Goal: Transaction & Acquisition: Purchase product/service

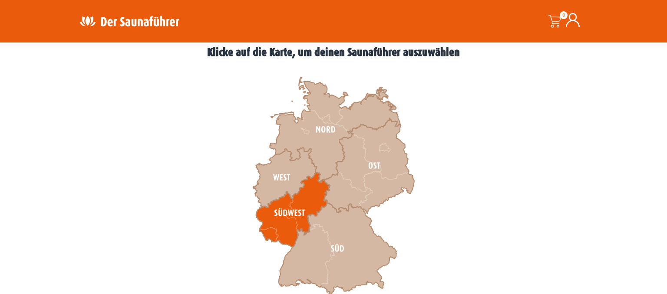
scroll to position [275, 0]
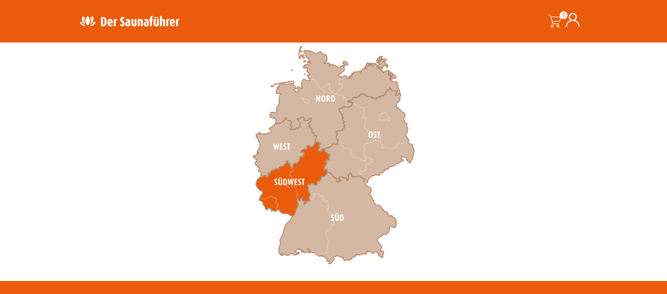
click at [309, 169] on icon at bounding box center [293, 179] width 74 height 75
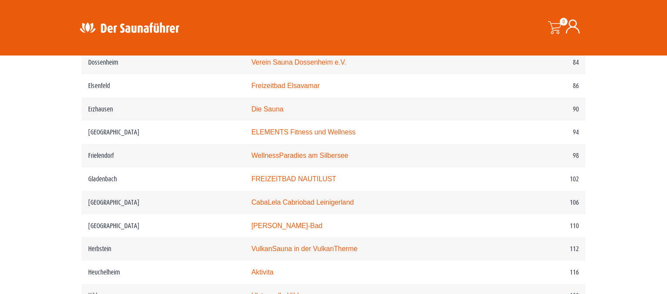
scroll to position [871, 0]
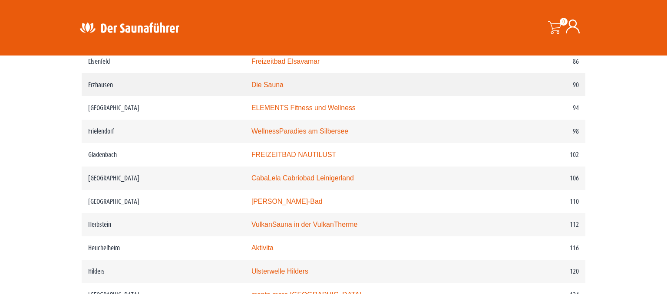
click at [398, 88] on td "Die Sauna" at bounding box center [367, 84] width 244 height 23
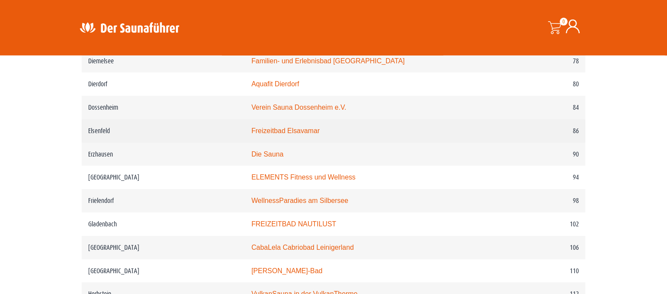
scroll to position [779, 0]
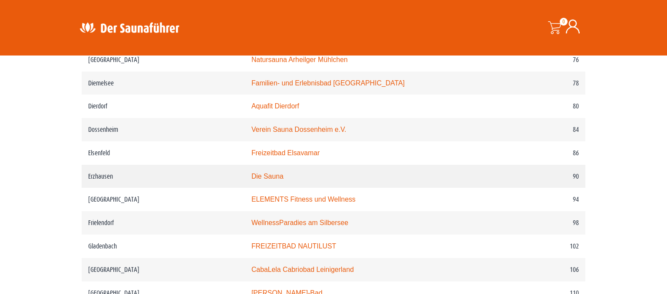
click at [334, 181] on td "Die Sauna" at bounding box center [367, 176] width 244 height 23
click at [354, 180] on td "Die Sauna" at bounding box center [367, 176] width 244 height 23
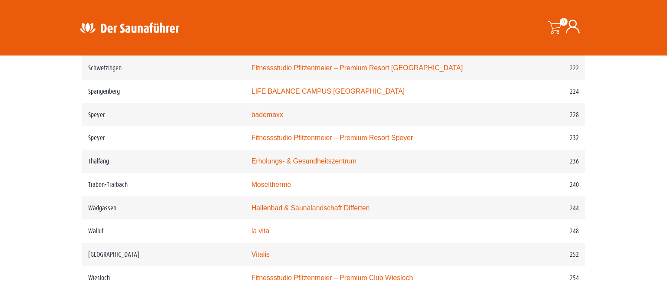
scroll to position [1787, 0]
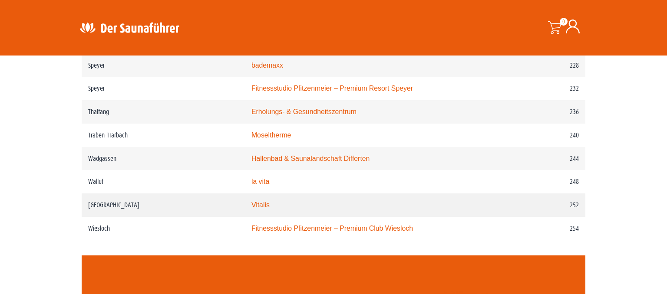
click at [251, 201] on link "Vitalis" at bounding box center [260, 204] width 18 height 7
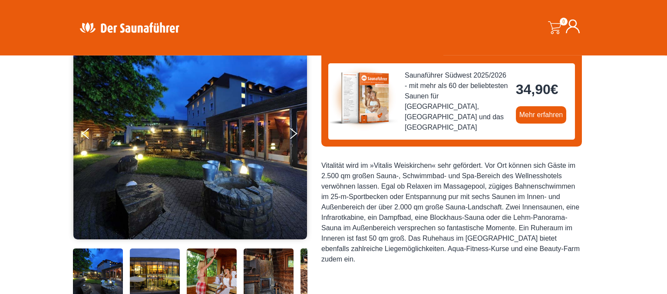
scroll to position [47, 0]
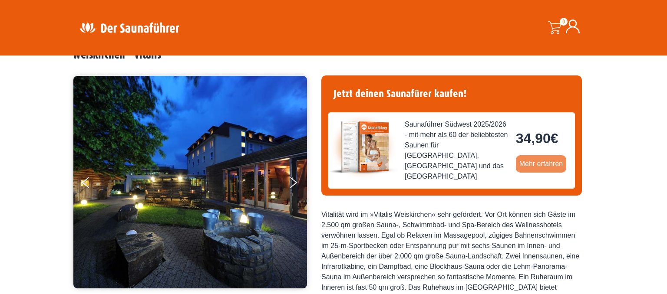
click at [539, 161] on link "Mehr erfahren" at bounding box center [541, 163] width 51 height 17
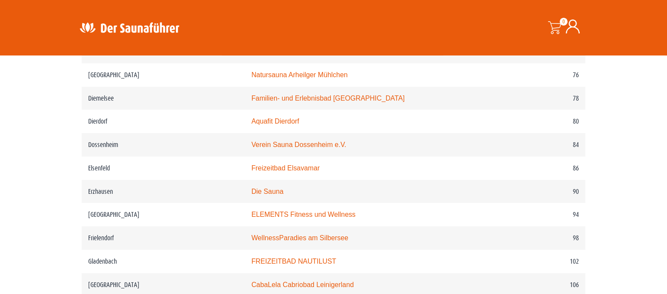
scroll to position [747, 0]
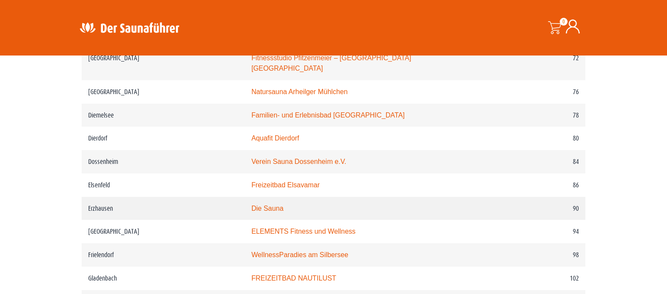
click at [251, 212] on link "Die Sauna" at bounding box center [267, 208] width 32 height 7
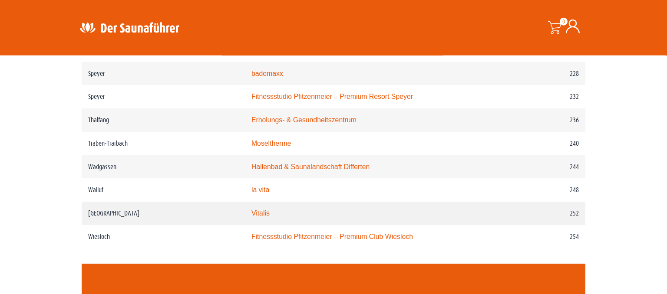
scroll to position [1777, 0]
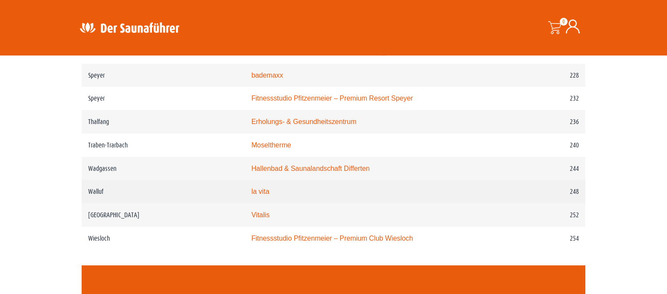
click at [251, 188] on link "la vita" at bounding box center [260, 191] width 18 height 7
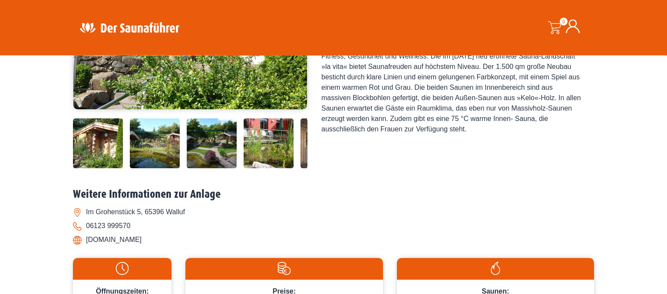
scroll to position [229, 0]
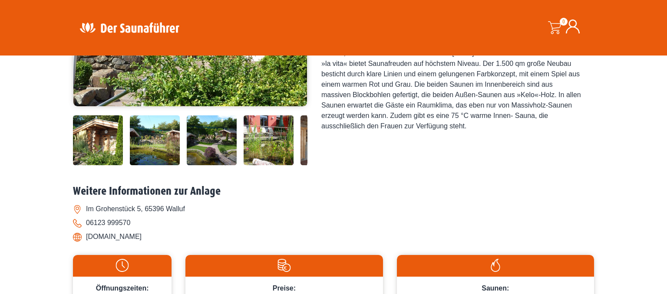
click at [79, 238] on li "[DOMAIN_NAME]" at bounding box center [333, 237] width 521 height 14
click at [93, 238] on li "www.vitafit-walluf.de" at bounding box center [333, 237] width 521 height 14
click at [114, 237] on li "www.vitafit-walluf.de" at bounding box center [333, 237] width 521 height 14
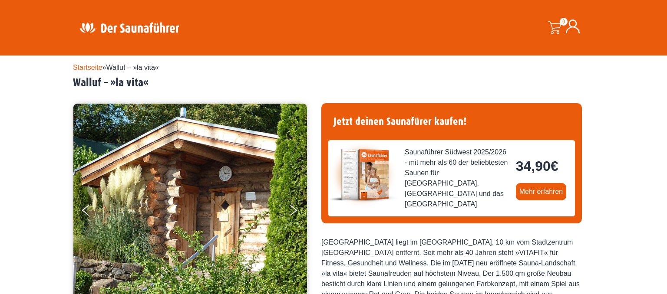
scroll to position [0, 0]
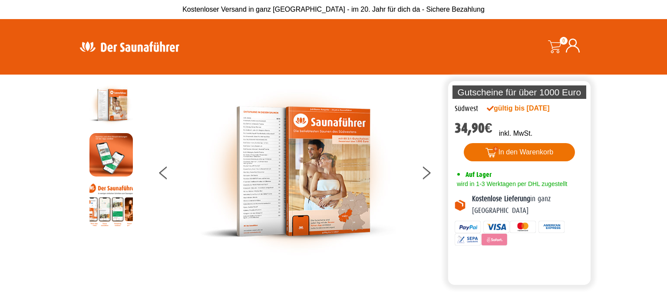
click at [530, 154] on button "In den Warenkorb" at bounding box center [520, 152] width 112 height 18
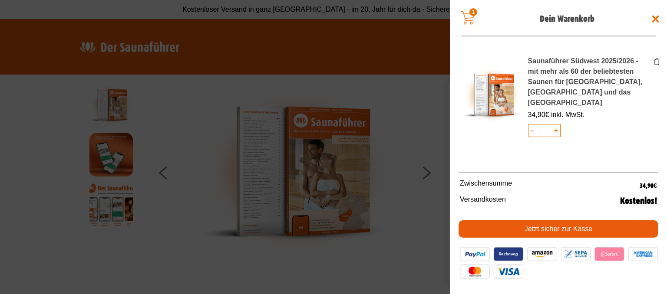
click at [555, 125] on span "+" at bounding box center [556, 131] width 8 height 12
type input "*"
click at [552, 229] on link "Jetzt sicher zur Kasse" at bounding box center [558, 228] width 200 height 17
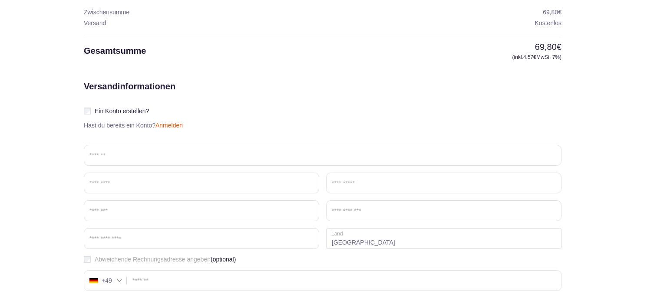
scroll to position [183, 0]
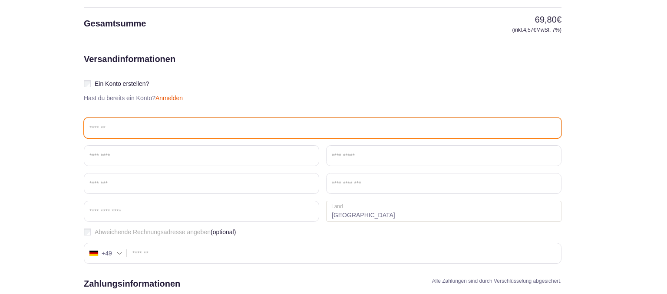
click at [106, 127] on input "Email *" at bounding box center [322, 128] width 477 height 21
type input "**********"
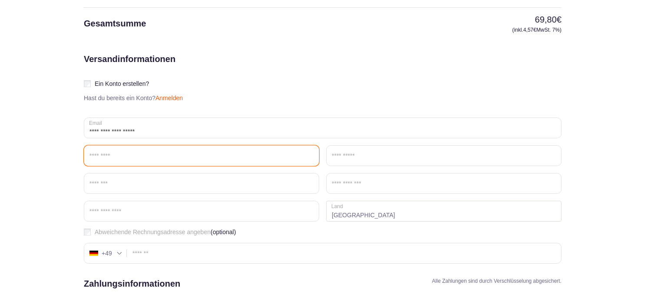
type input "******"
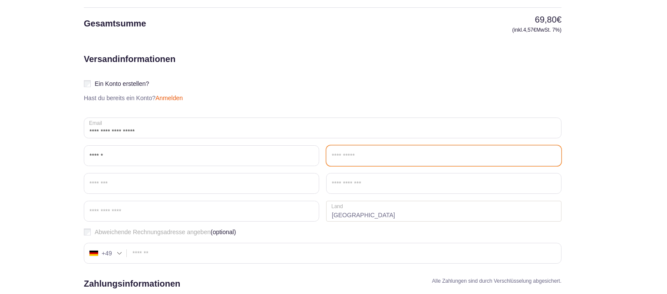
type input "******"
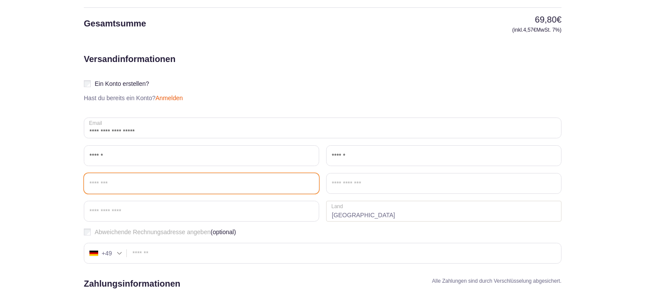
type input "**********"
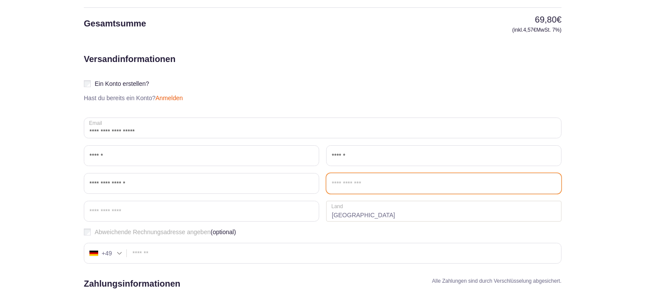
type input "**********"
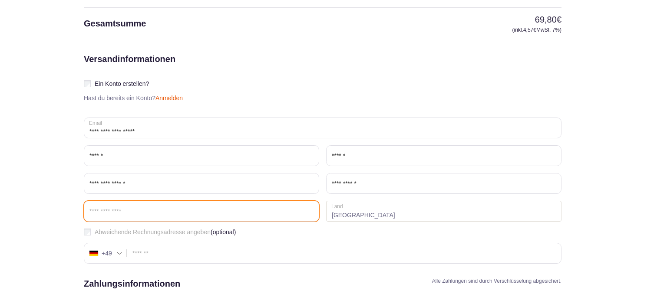
type input "*****"
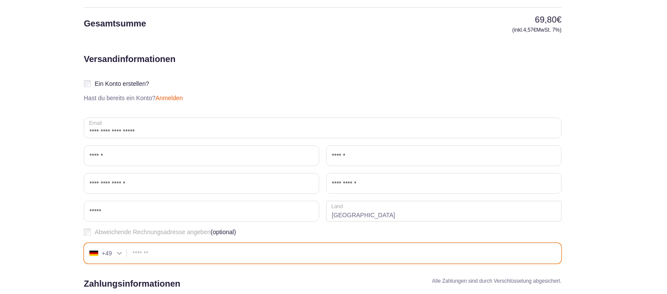
type input "**********"
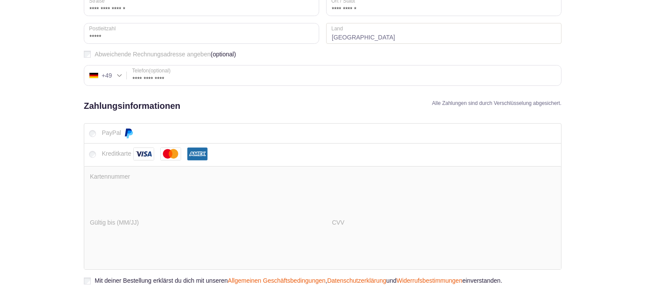
scroll to position [383, 0]
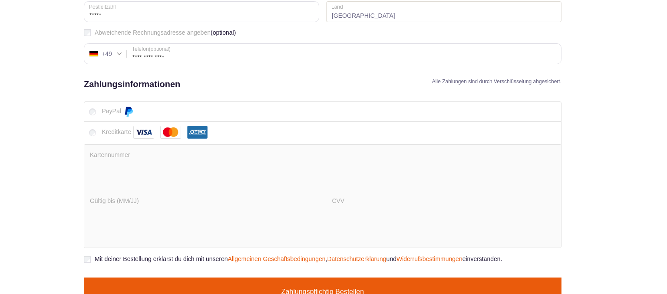
click at [174, 131] on img at bounding box center [170, 132] width 21 height 13
click at [168, 130] on img at bounding box center [170, 132] width 21 height 13
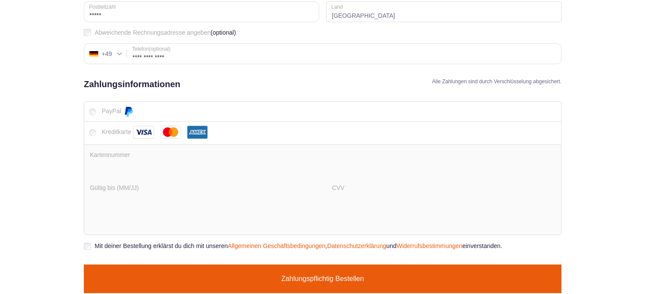
click at [89, 167] on div "Kartennummer * Gültig bis (MM/JJ) * CVV *" at bounding box center [322, 190] width 477 height 90
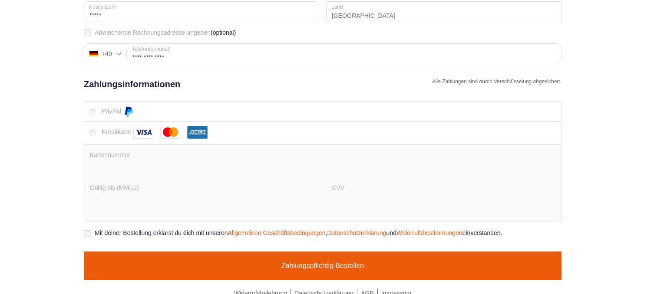
click at [149, 187] on p "Gültig bis (MM/JJ) *" at bounding box center [202, 199] width 224 height 33
click at [316, 263] on button "Zahlungspflichtig bestellen" at bounding box center [322, 266] width 477 height 29
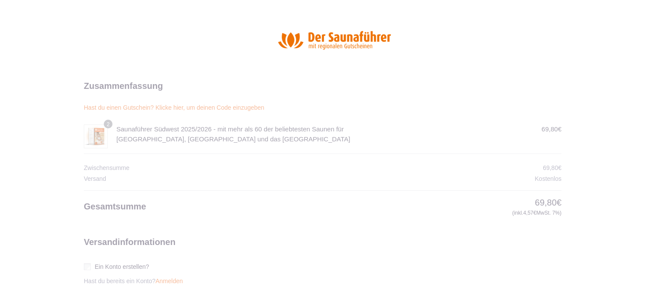
scroll to position [35, 0]
